Goal: Book appointment/travel/reservation

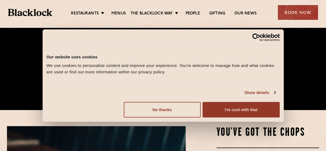
scroll to position [41, 0]
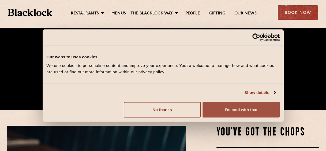
click at [228, 115] on button "I'm cool with that" at bounding box center [241, 110] width 77 height 16
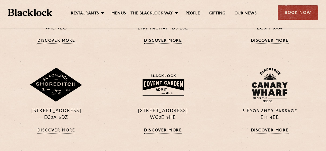
scroll to position [387, 0]
click at [304, 67] on div "24 Great Windmill Street W1D 7LG Discover More 4 St. Philip's Place Birmingham …" at bounding box center [163, 99] width 320 height 300
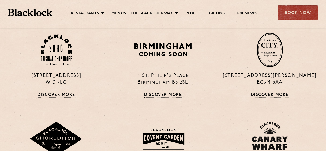
scroll to position [307, 0]
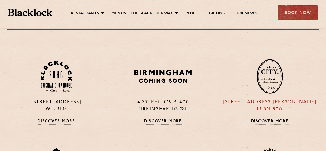
click at [270, 104] on p "13 Philpot Lane EC3M 8AA" at bounding box center [269, 105] width 99 height 13
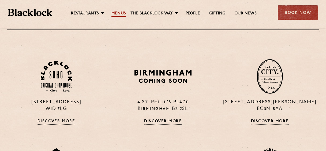
click at [114, 14] on link "Menus" at bounding box center [118, 14] width 14 height 6
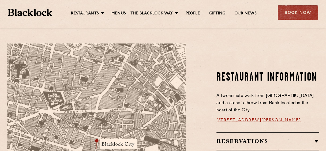
scroll to position [348, 0]
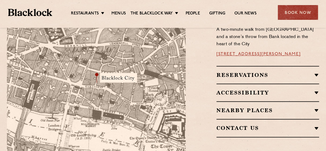
click at [256, 72] on h2 "Reservations" at bounding box center [267, 75] width 103 height 6
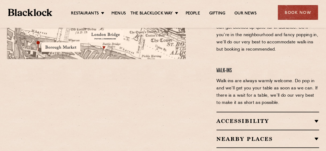
scroll to position [455, 0]
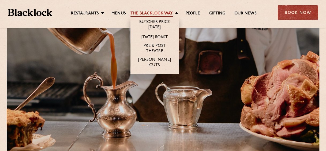
scroll to position [27, 0]
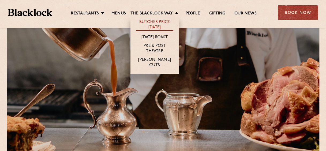
click at [155, 21] on link "Butcher Price [DATE]" at bounding box center [155, 25] width 38 height 11
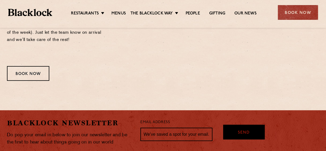
scroll to position [696, 0]
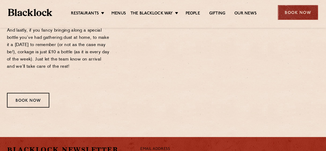
click at [291, 15] on div "Book Now" at bounding box center [298, 12] width 40 height 15
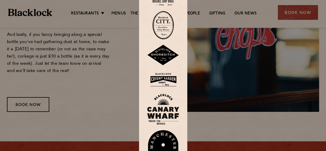
click at [172, 86] on img at bounding box center [163, 79] width 32 height 17
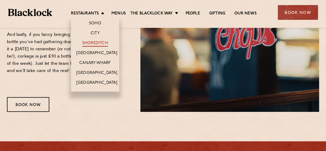
click at [93, 44] on link "Shoreditch" at bounding box center [95, 44] width 26 height 6
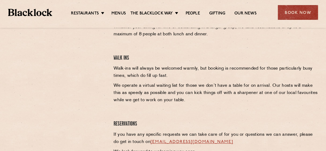
scroll to position [161, 0]
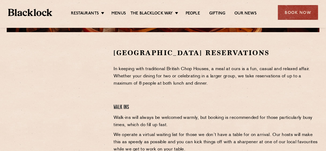
click at [98, 80] on div at bounding box center [56, 88] width 99 height 81
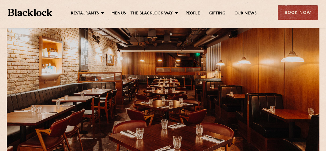
scroll to position [0, 0]
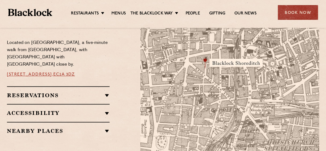
scroll to position [348, 0]
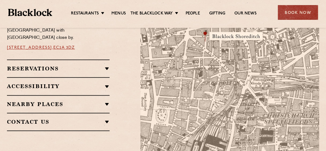
click at [81, 68] on h2 "Reservations" at bounding box center [58, 68] width 103 height 6
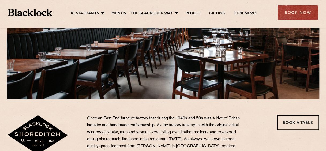
scroll to position [1, 0]
